Goal: Complete application form

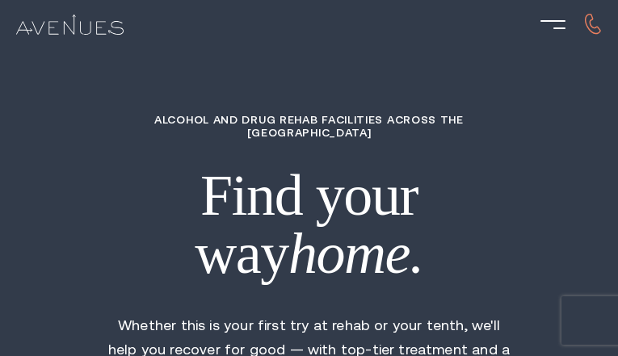
type input "QtHZgSCxZb"
type input "CyRAXkPFtYuhX"
type input "wRttvVlj"
type input "CdvjZauj"
type input "AeBTXHuJKUQZvYgk"
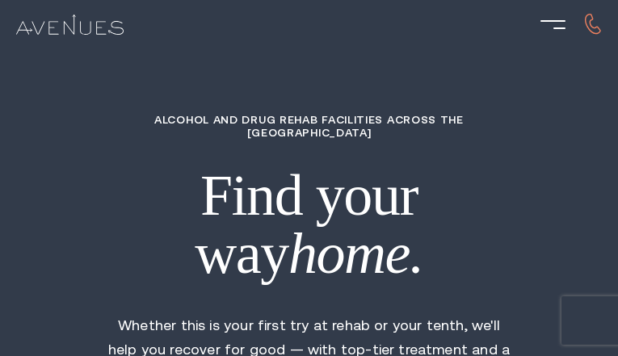
type input "8419671878"
type input "[EMAIL_ADDRESS][DOMAIN_NAME]"
type input "BxLcoCUw"
type input "5092224060"
type input "[EMAIL_ADDRESS][DOMAIN_NAME]"
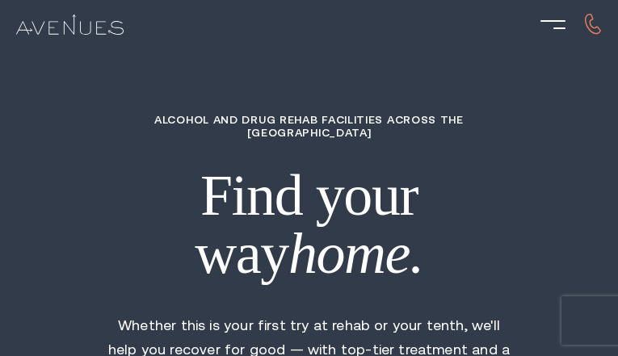
type input "gmCsmwnc"
radio input "true"
